Goal: Task Accomplishment & Management: Use online tool/utility

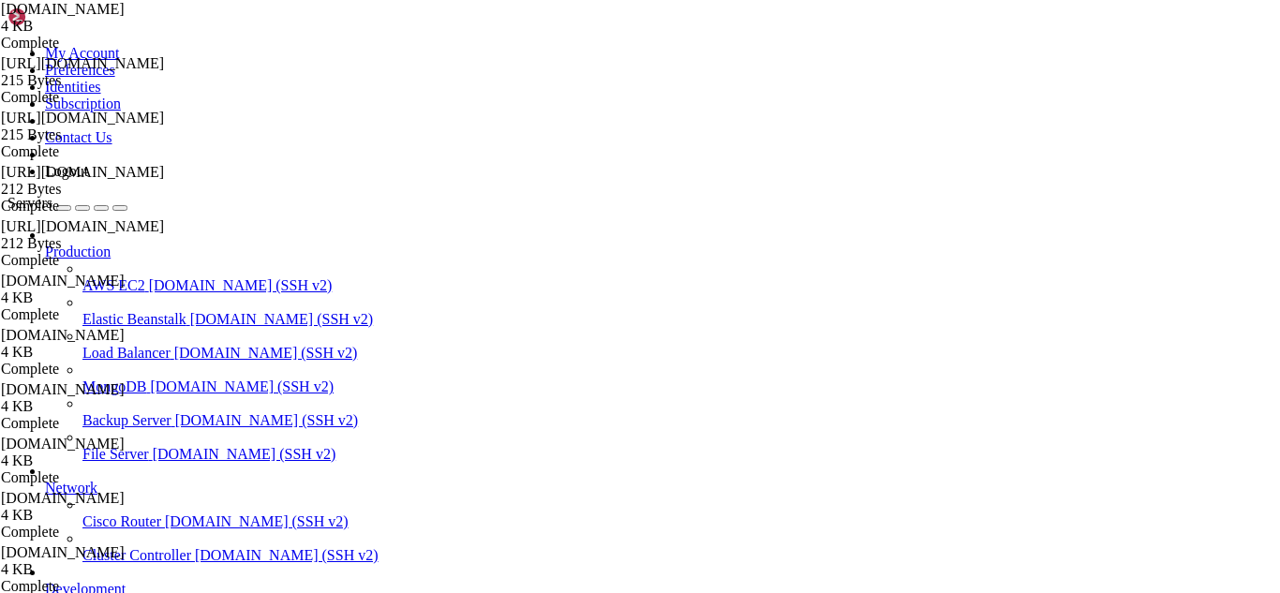
scroll to position [4142, 0]
drag, startPoint x: 228, startPoint y: 1601, endPoint x: 194, endPoint y: 1595, distance: 34.4
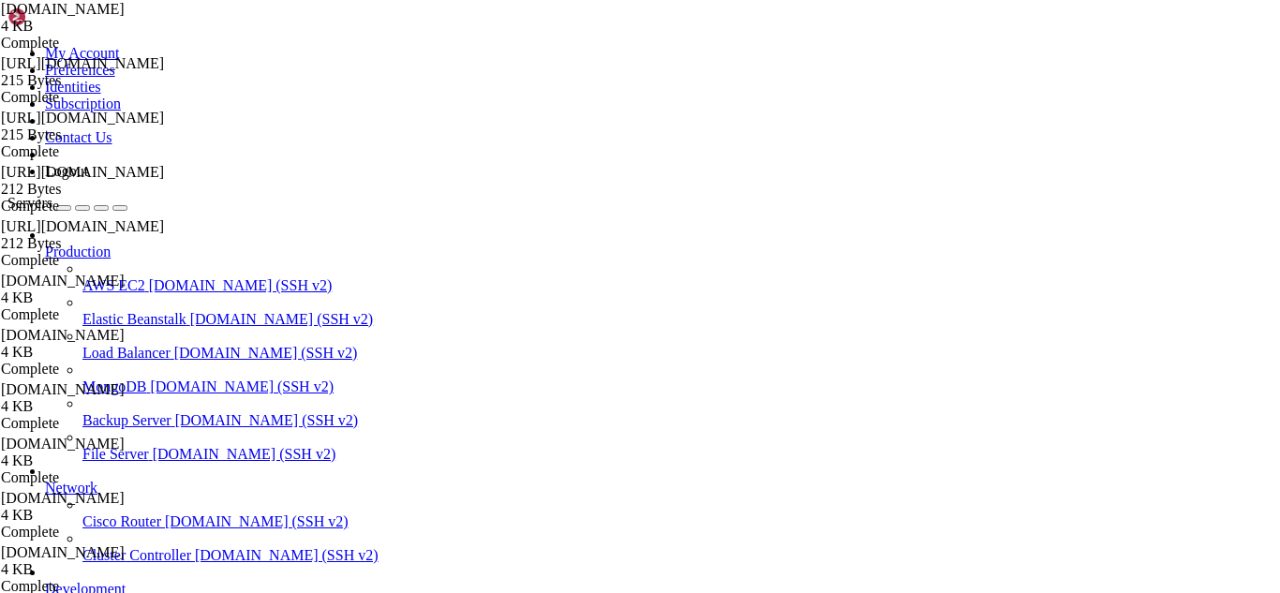
drag, startPoint x: 349, startPoint y: 1570, endPoint x: 15, endPoint y: 1527, distance: 336.2
copy div "[root@hosting ~]# host [DOMAIN_NAME] [DOMAIN_NAME] has address [TECHNICAL_ID] […"
drag, startPoint x: 365, startPoint y: 1610, endPoint x: 333, endPoint y: 1605, distance: 33.1
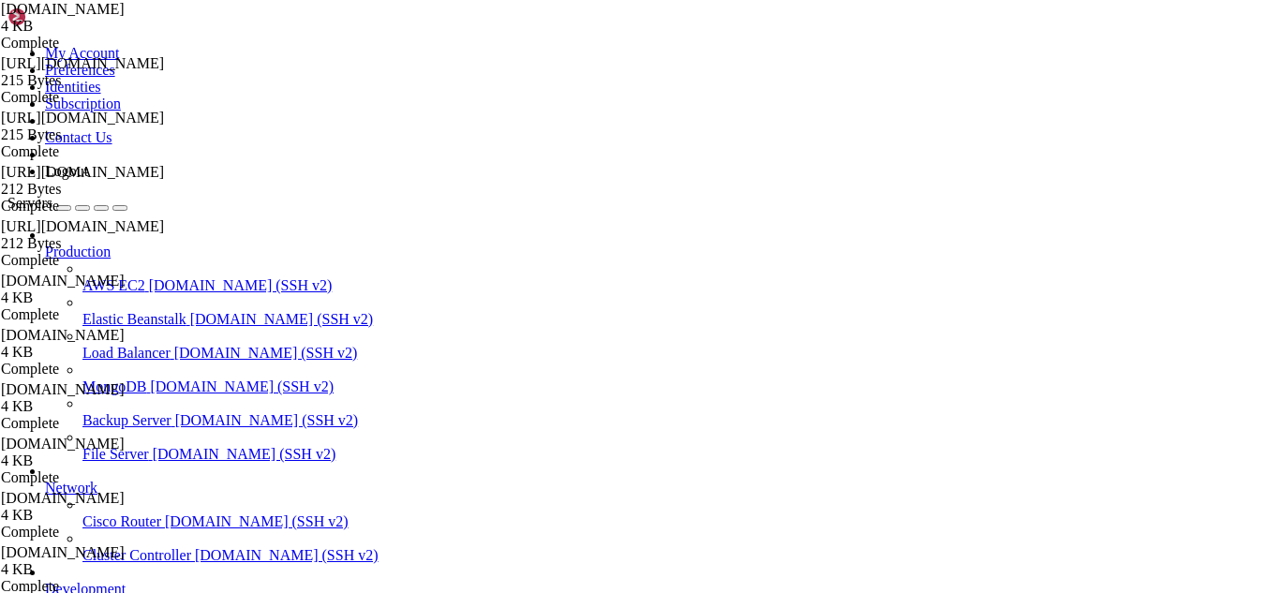
scroll to position [4269, 0]
drag, startPoint x: 471, startPoint y: 1604, endPoint x: 409, endPoint y: 1597, distance: 62.3
drag, startPoint x: 469, startPoint y: 1600, endPoint x: 401, endPoint y: 1604, distance: 67.6
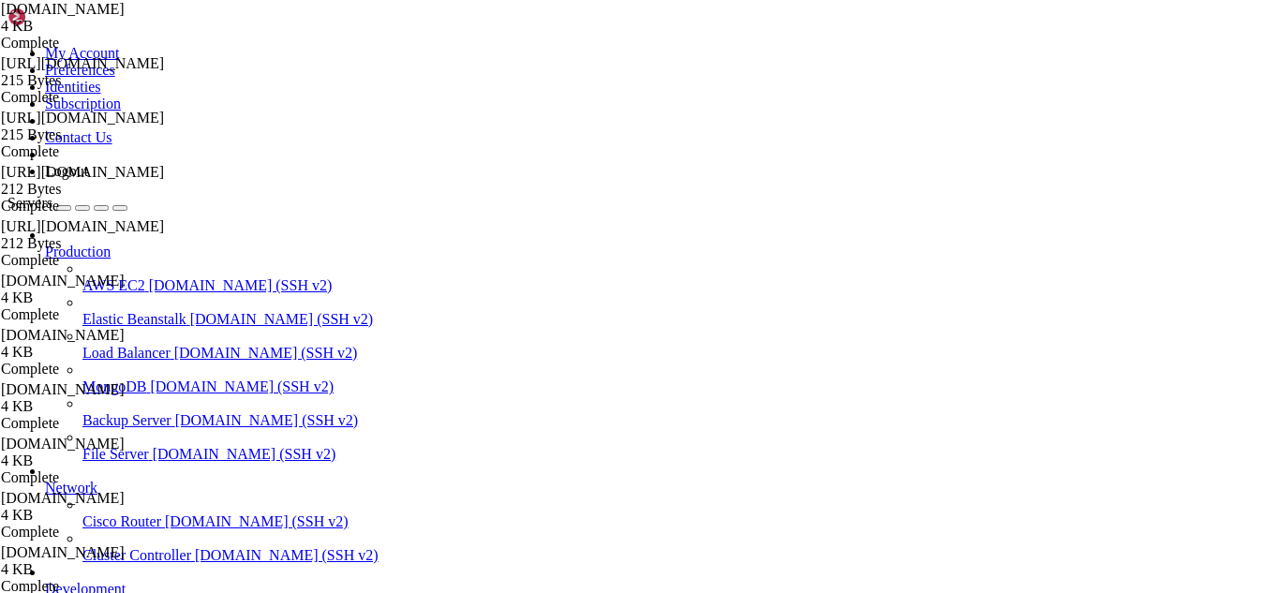
drag, startPoint x: 179, startPoint y: 1576, endPoint x: 17, endPoint y: 1547, distance: 164.7
copy div "[root@hosting ~]# dig MX [DOMAIN_NAME] +short 10 [DOMAIN_NAME]. 10 [DOMAIN_NAME…"
